Goal: Task Accomplishment & Management: Complete application form

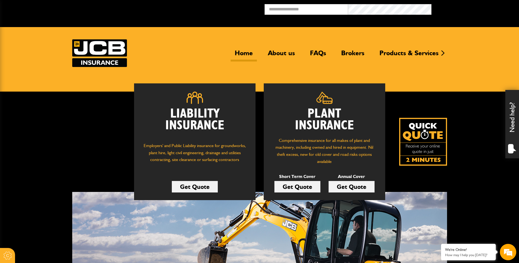
click at [291, 185] on link "Get Quote" at bounding box center [297, 186] width 46 height 11
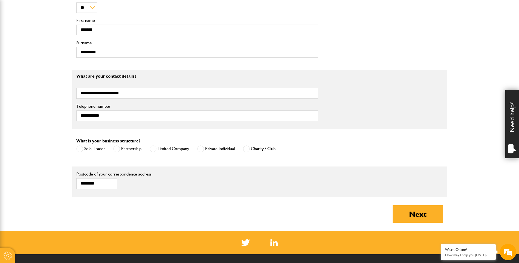
scroll to position [273, 0]
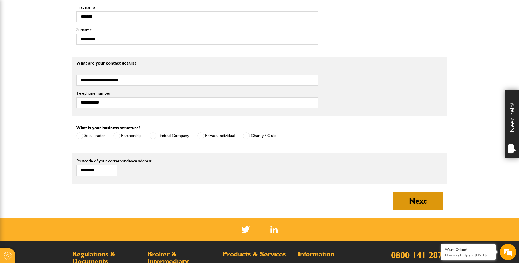
click at [412, 200] on button "Next" at bounding box center [417, 201] width 50 height 18
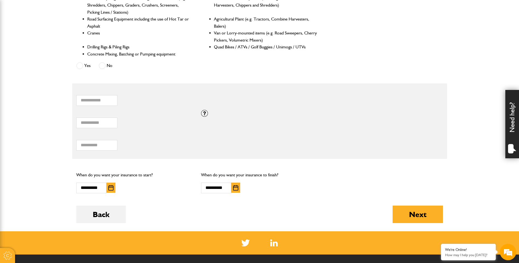
scroll to position [273, 0]
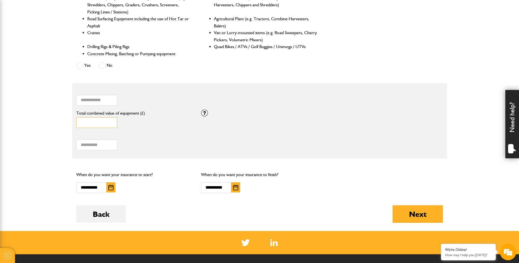
click at [87, 123] on input "*****" at bounding box center [96, 122] width 41 height 11
type input "*****"
click at [106, 145] on input "***" at bounding box center [96, 145] width 41 height 11
click at [235, 187] on img "button" at bounding box center [235, 187] width 5 height 5
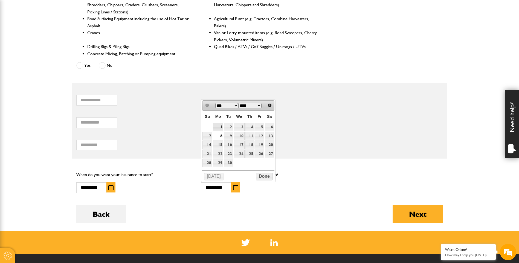
click at [219, 126] on link "1" at bounding box center [218, 127] width 11 height 8
type input "**********"
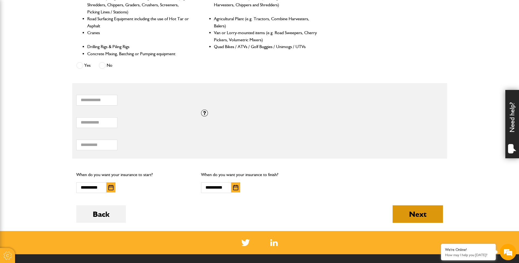
click at [413, 212] on button "Next" at bounding box center [417, 214] width 50 height 18
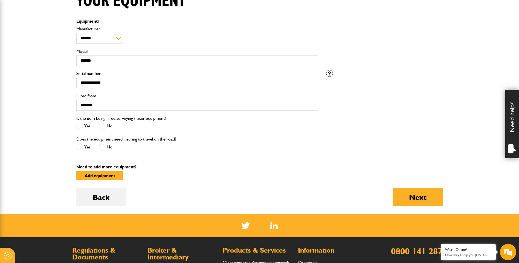
scroll to position [164, 0]
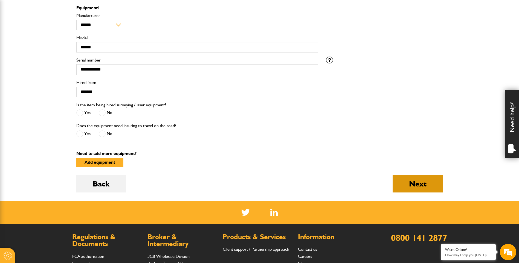
click at [415, 183] on button "Next" at bounding box center [417, 184] width 50 height 18
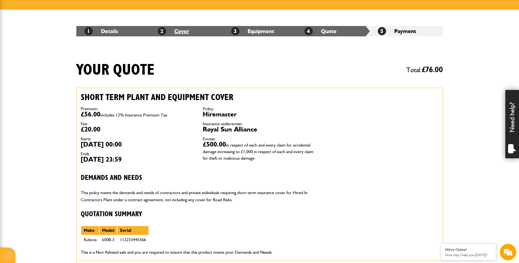
click at [184, 31] on link "2 Cover" at bounding box center [173, 31] width 31 height 7
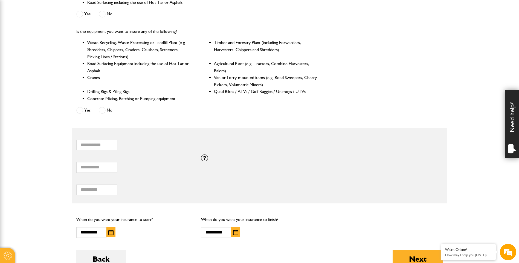
scroll to position [246, 0]
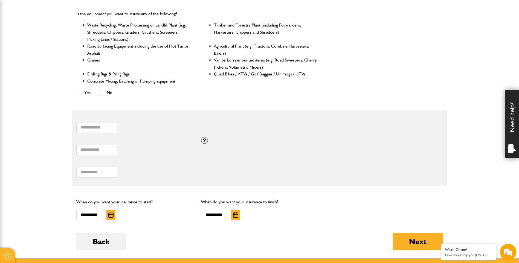
click at [236, 215] on img "button" at bounding box center [235, 214] width 5 height 5
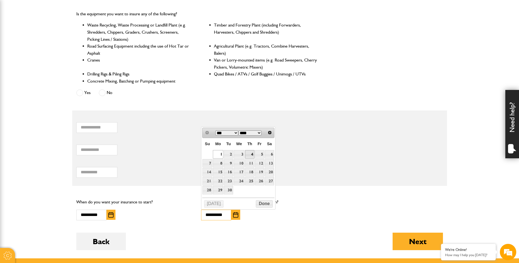
scroll to position [0, 0]
click at [241, 153] on link "3" at bounding box center [239, 154] width 11 height 8
type input "**********"
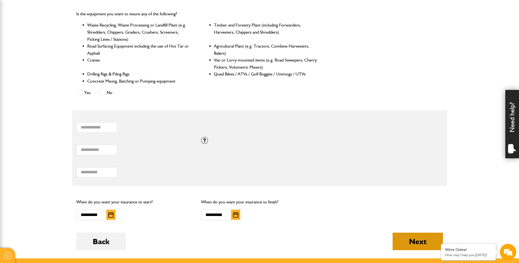
click at [416, 239] on button "Next" at bounding box center [417, 242] width 50 height 18
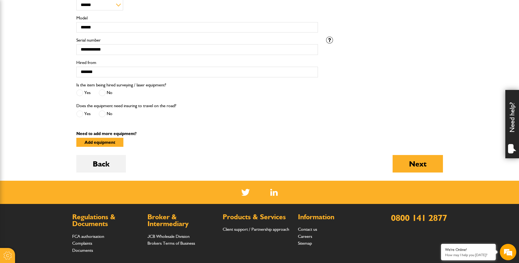
scroll to position [191, 0]
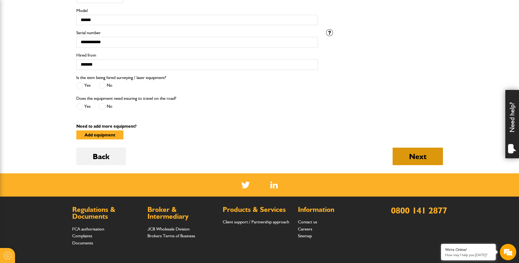
click at [415, 156] on button "Next" at bounding box center [417, 157] width 50 height 18
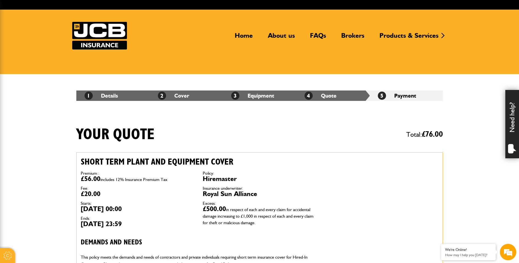
scroll to position [27, 0]
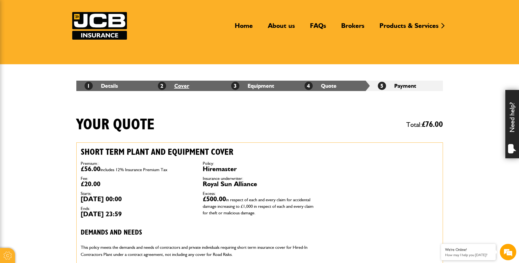
click at [179, 85] on link "2 Cover" at bounding box center [173, 86] width 31 height 7
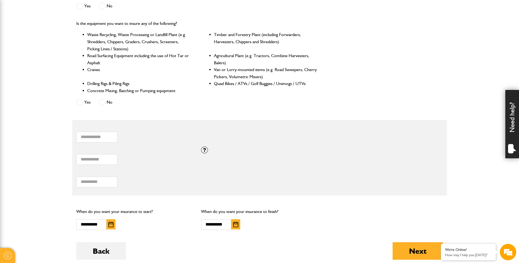
scroll to position [246, 0]
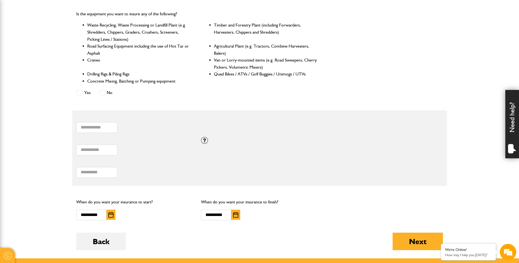
click at [234, 214] on img "button" at bounding box center [235, 214] width 5 height 5
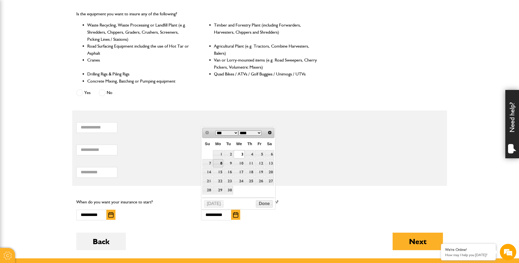
click at [218, 162] on link "8" at bounding box center [218, 163] width 11 height 8
type input "**********"
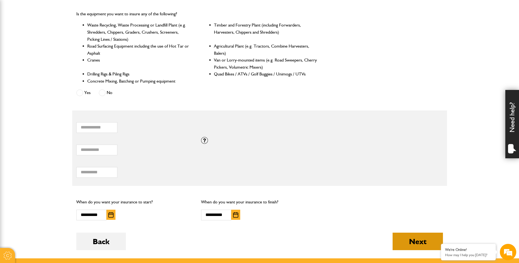
click at [411, 241] on button "Next" at bounding box center [417, 242] width 50 height 18
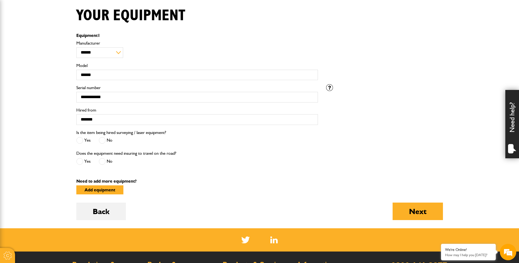
scroll to position [164, 0]
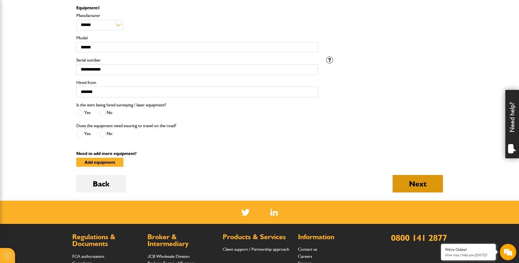
click at [410, 182] on button "Next" at bounding box center [417, 184] width 50 height 18
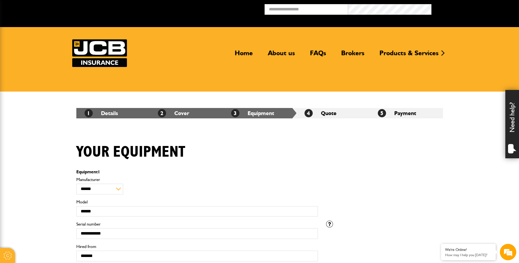
scroll to position [164, 0]
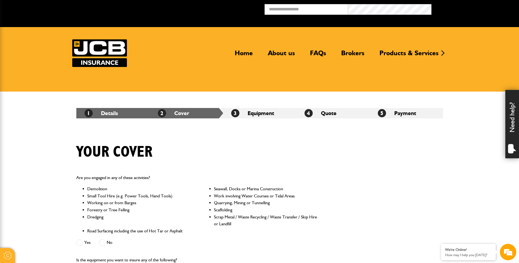
scroll to position [246, 0]
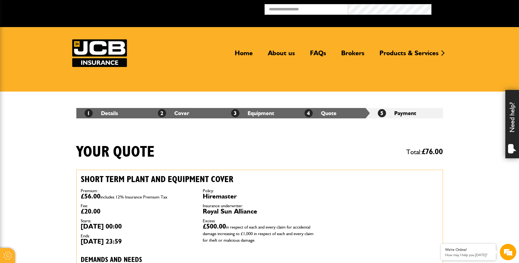
scroll to position [27, 0]
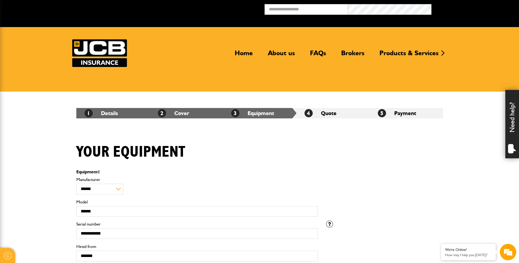
scroll to position [191, 0]
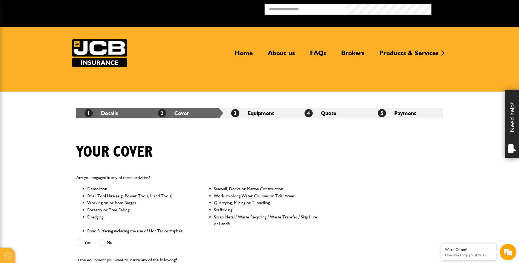
scroll to position [246, 0]
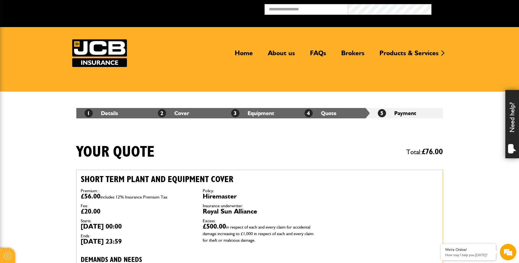
scroll to position [81, 0]
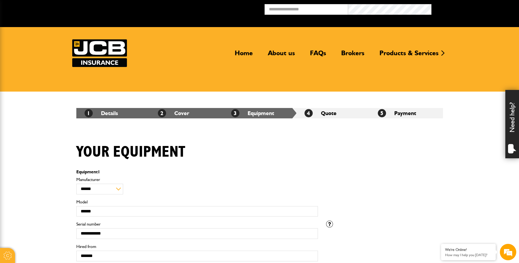
scroll to position [164, 0]
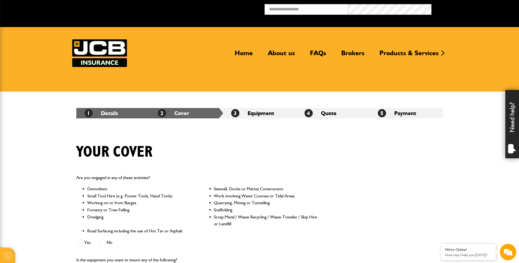
scroll to position [273, 0]
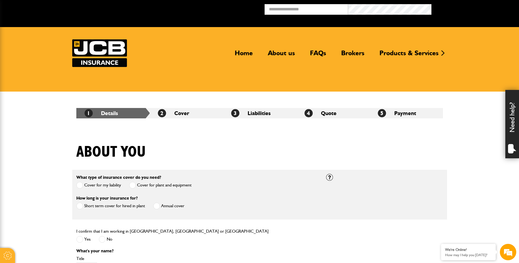
scroll to position [273, 0]
